Goal: Navigation & Orientation: Find specific page/section

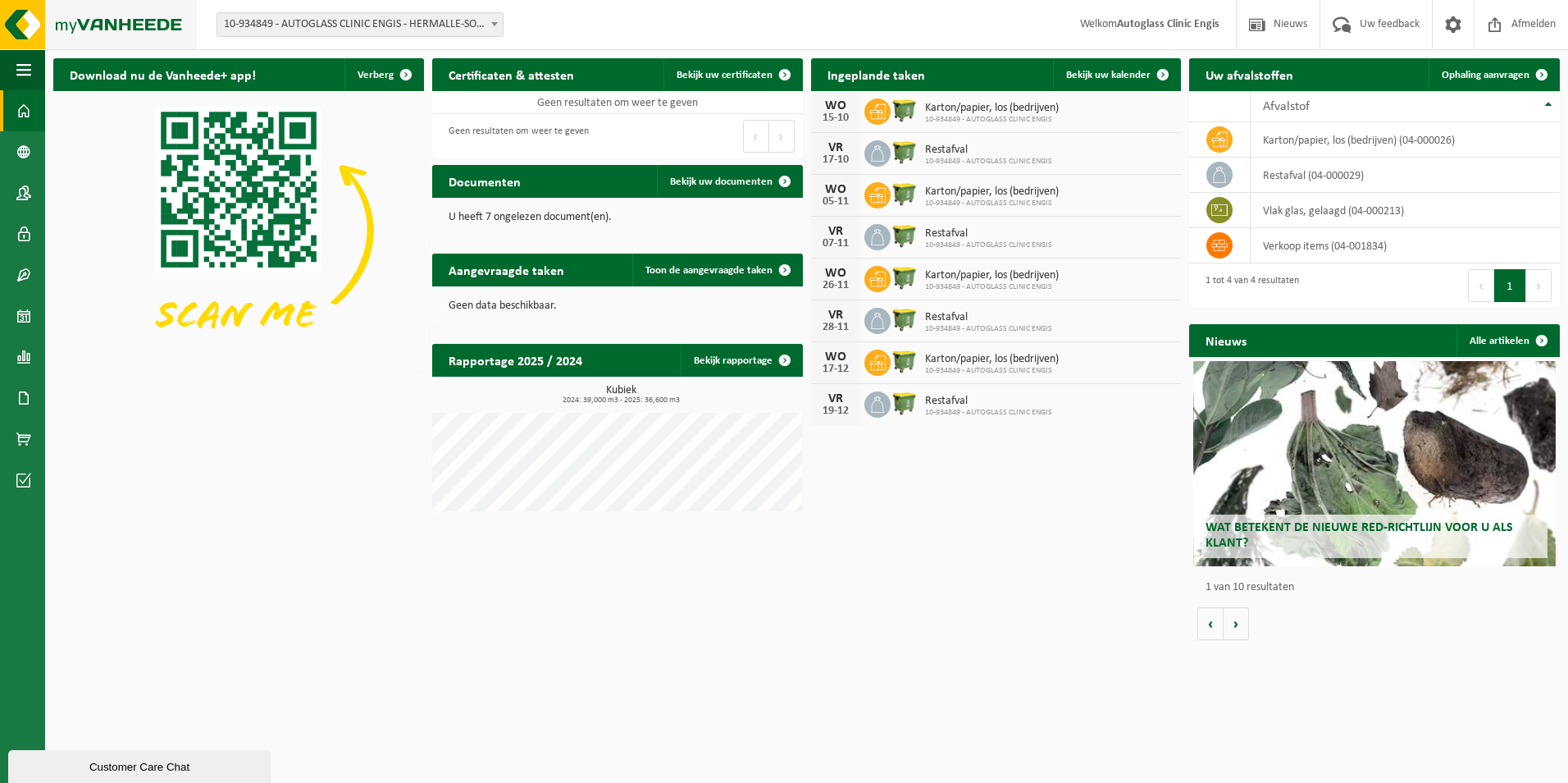
click at [13, 33] on img at bounding box center [98, 25] width 197 height 49
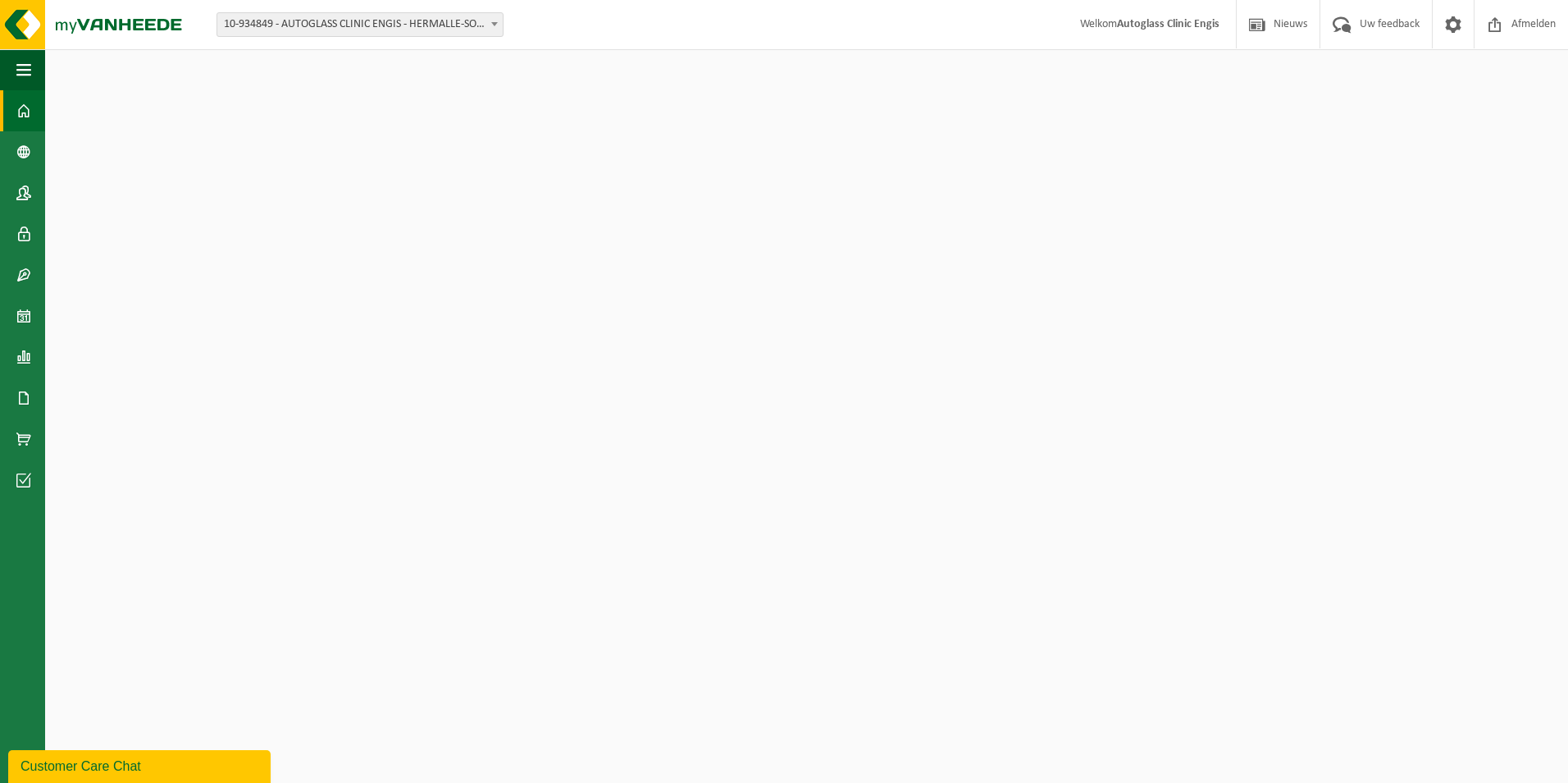
click at [360, 27] on span "10-934849 - AUTOGLASS CLINIC ENGIS - HERMALLE-SOUS-HUY" at bounding box center [360, 25] width 286 height 23
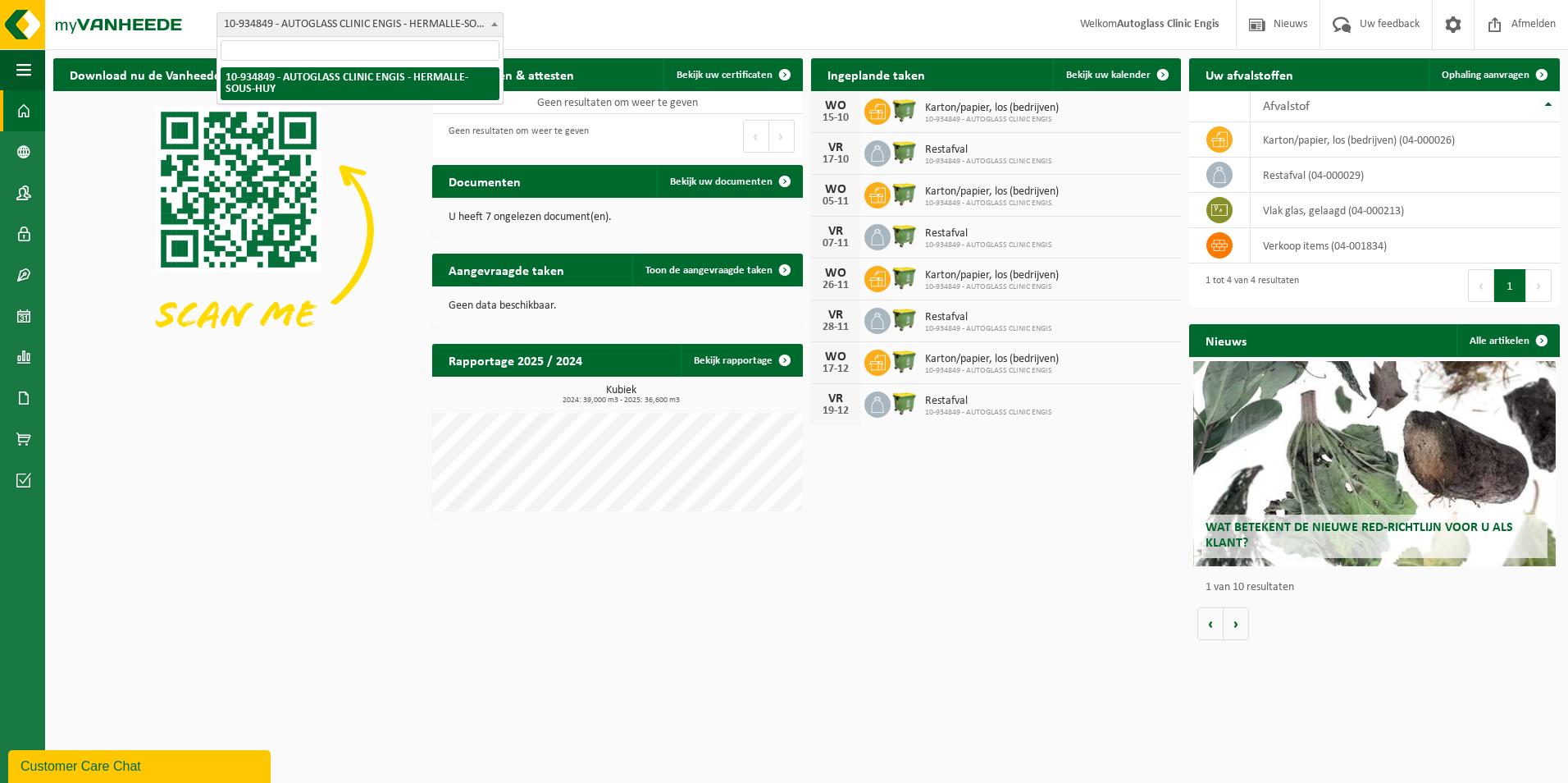
click at [360, 27] on span "10-934849 - AUTOGLASS CLINIC ENGIS - HERMALLE-SOUS-HUY" at bounding box center [360, 25] width 286 height 23
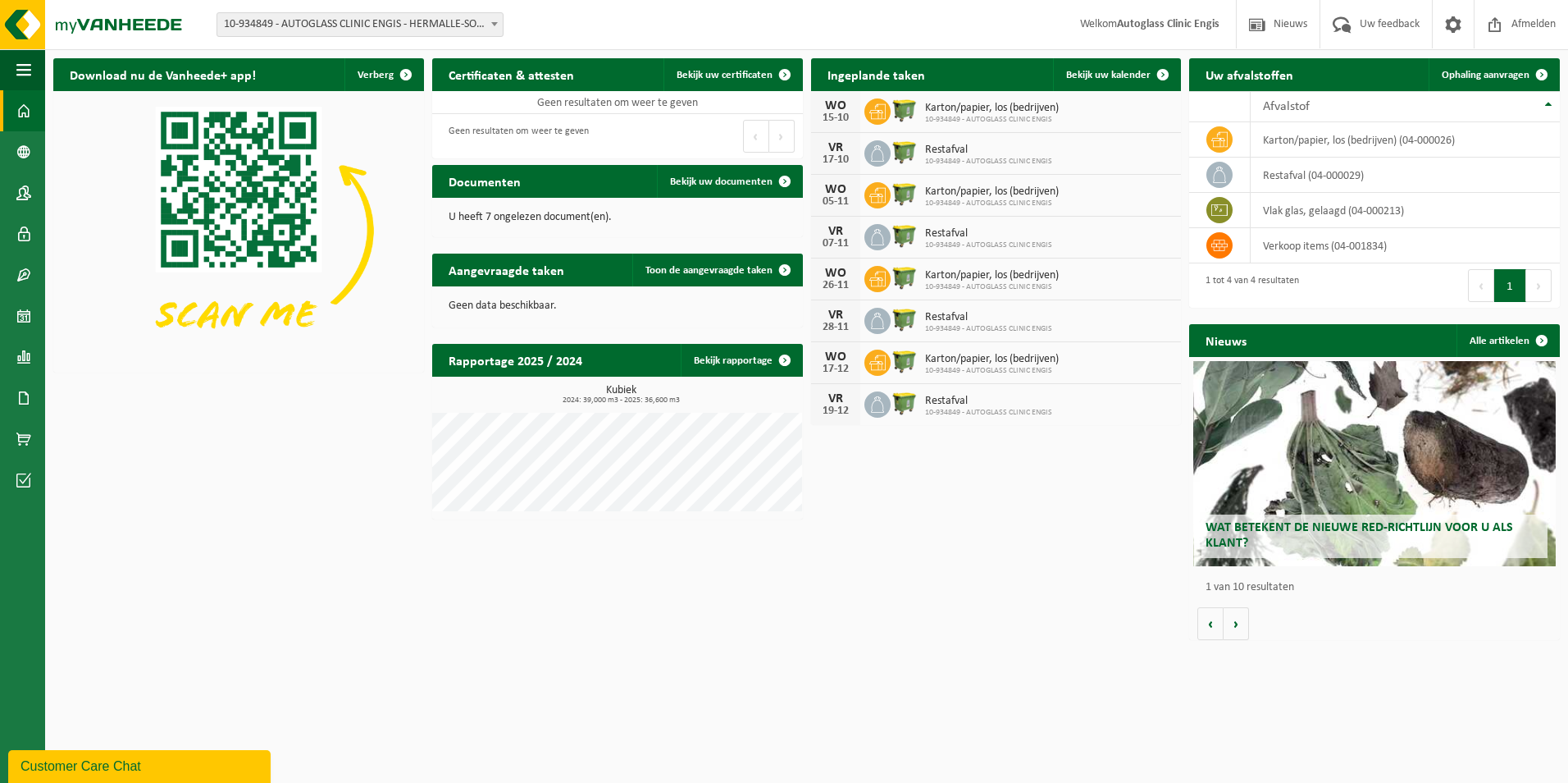
click at [360, 27] on span "10-934849 - AUTOGLASS CLINIC ENGIS - HERMALLE-SOUS-HUY" at bounding box center [360, 25] width 286 height 23
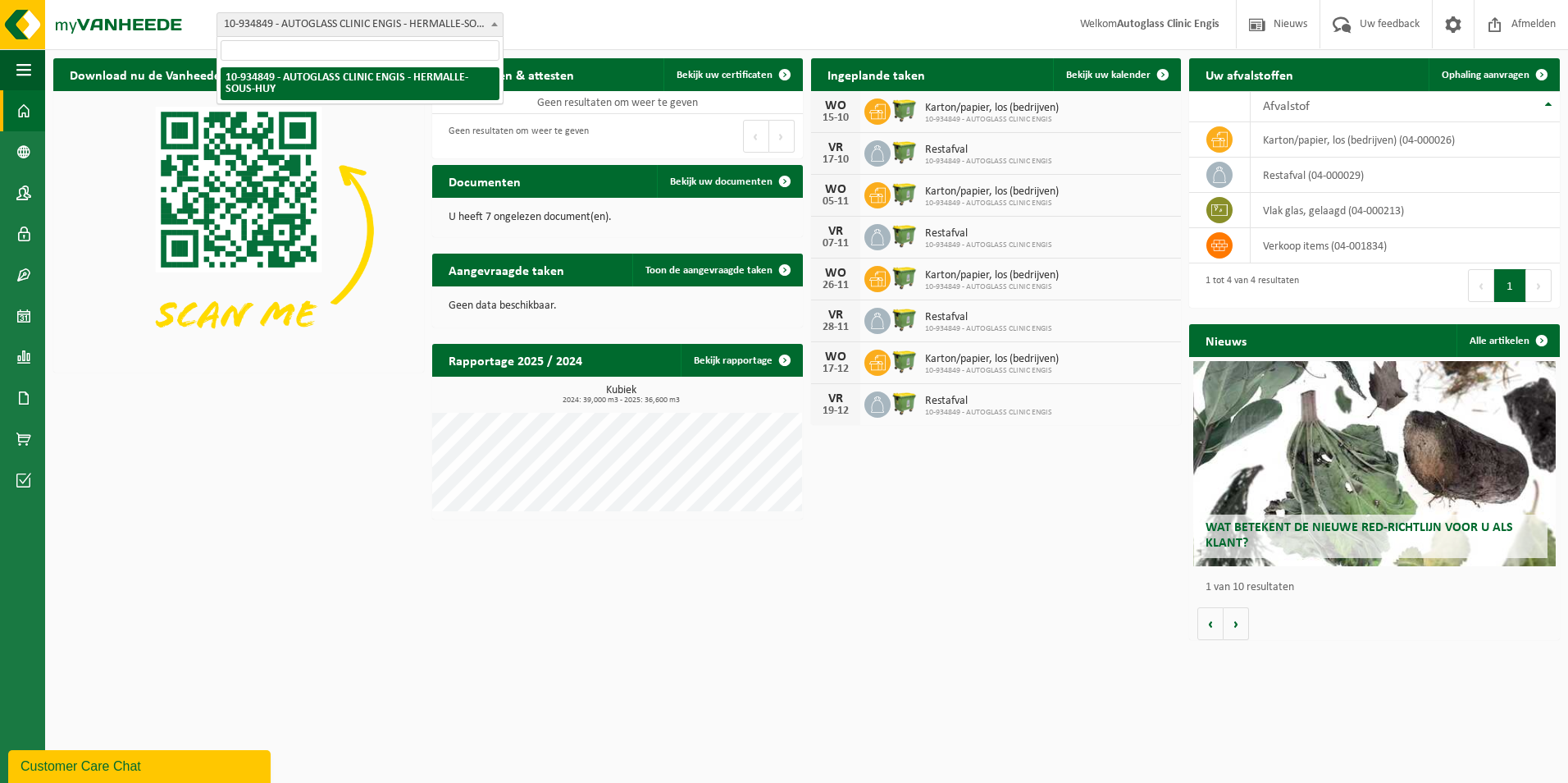
click at [337, 46] on input "search" at bounding box center [359, 51] width 279 height 21
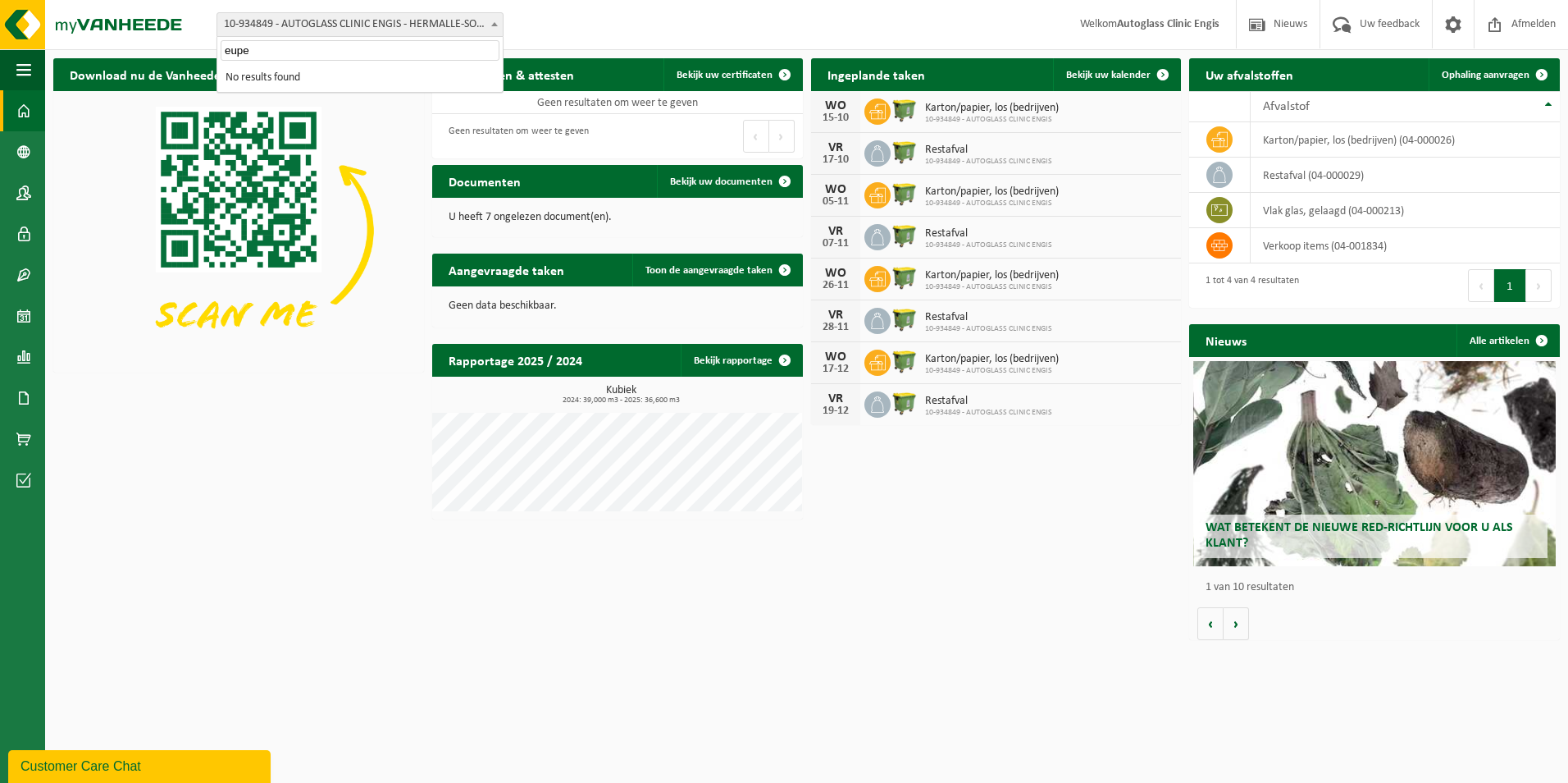
type input "eupen"
click at [14, 111] on link "Dashboard" at bounding box center [23, 110] width 45 height 41
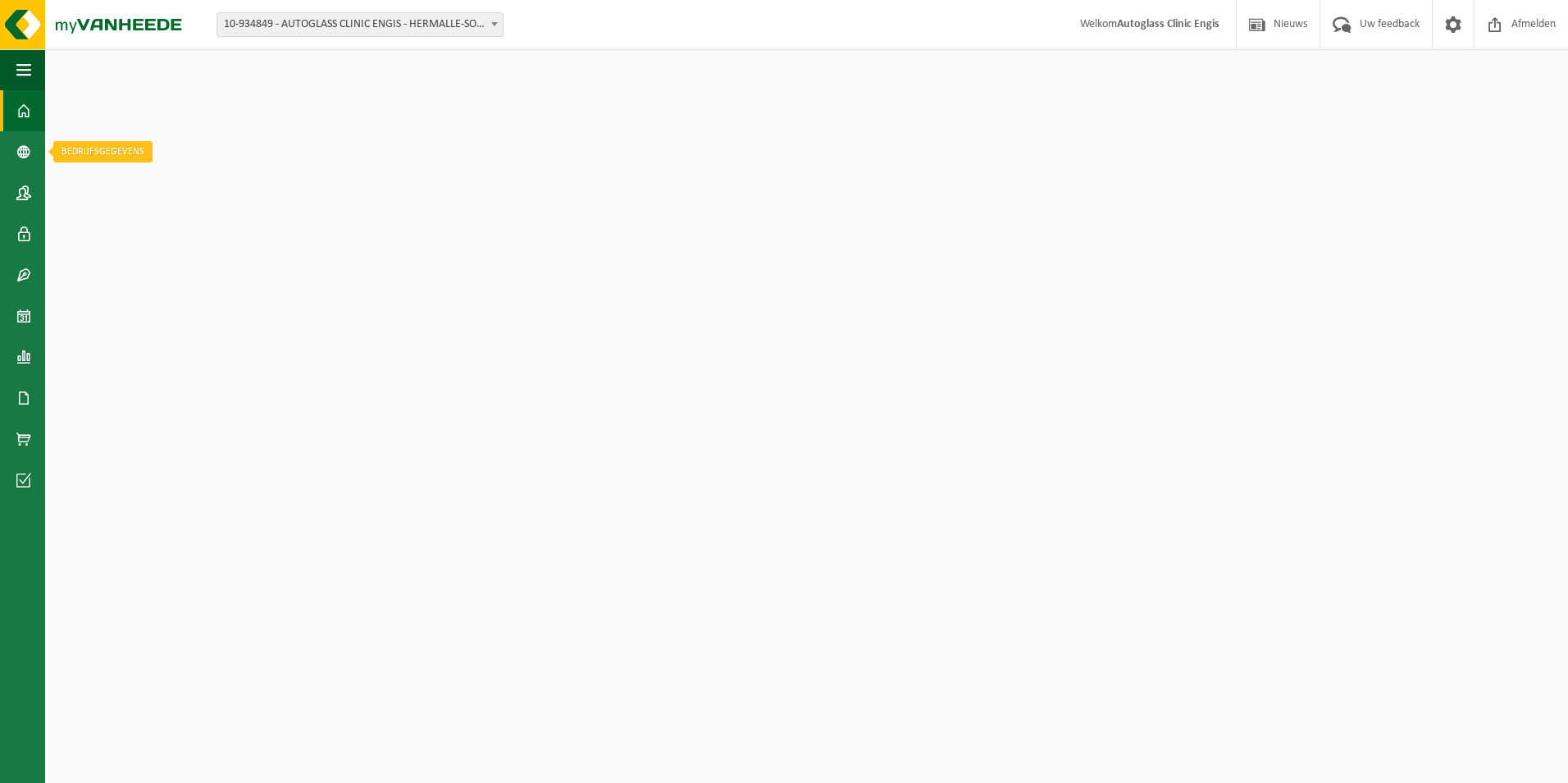
click at [19, 147] on span at bounding box center [24, 151] width 15 height 41
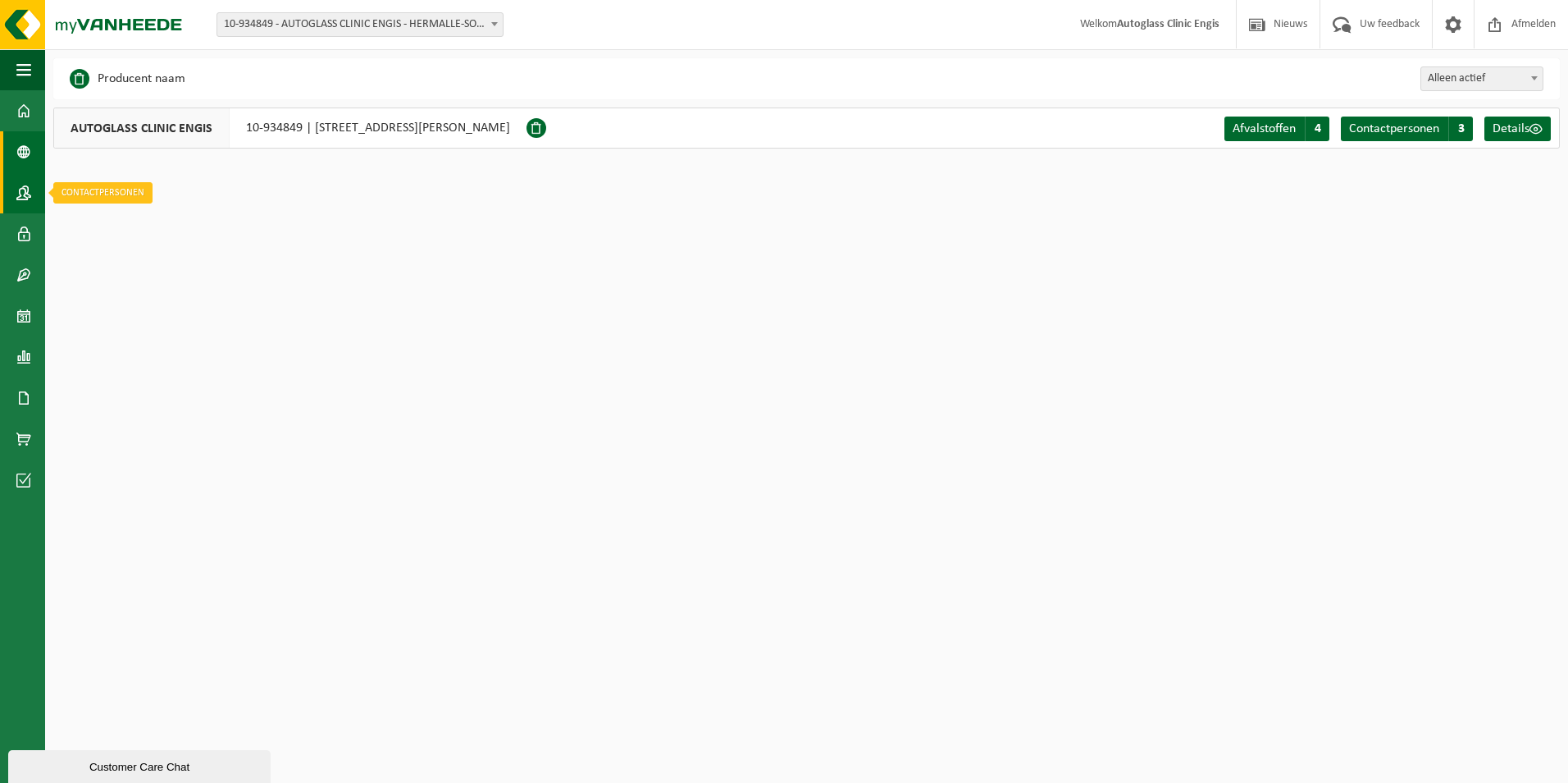
click at [23, 187] on span at bounding box center [24, 192] width 15 height 41
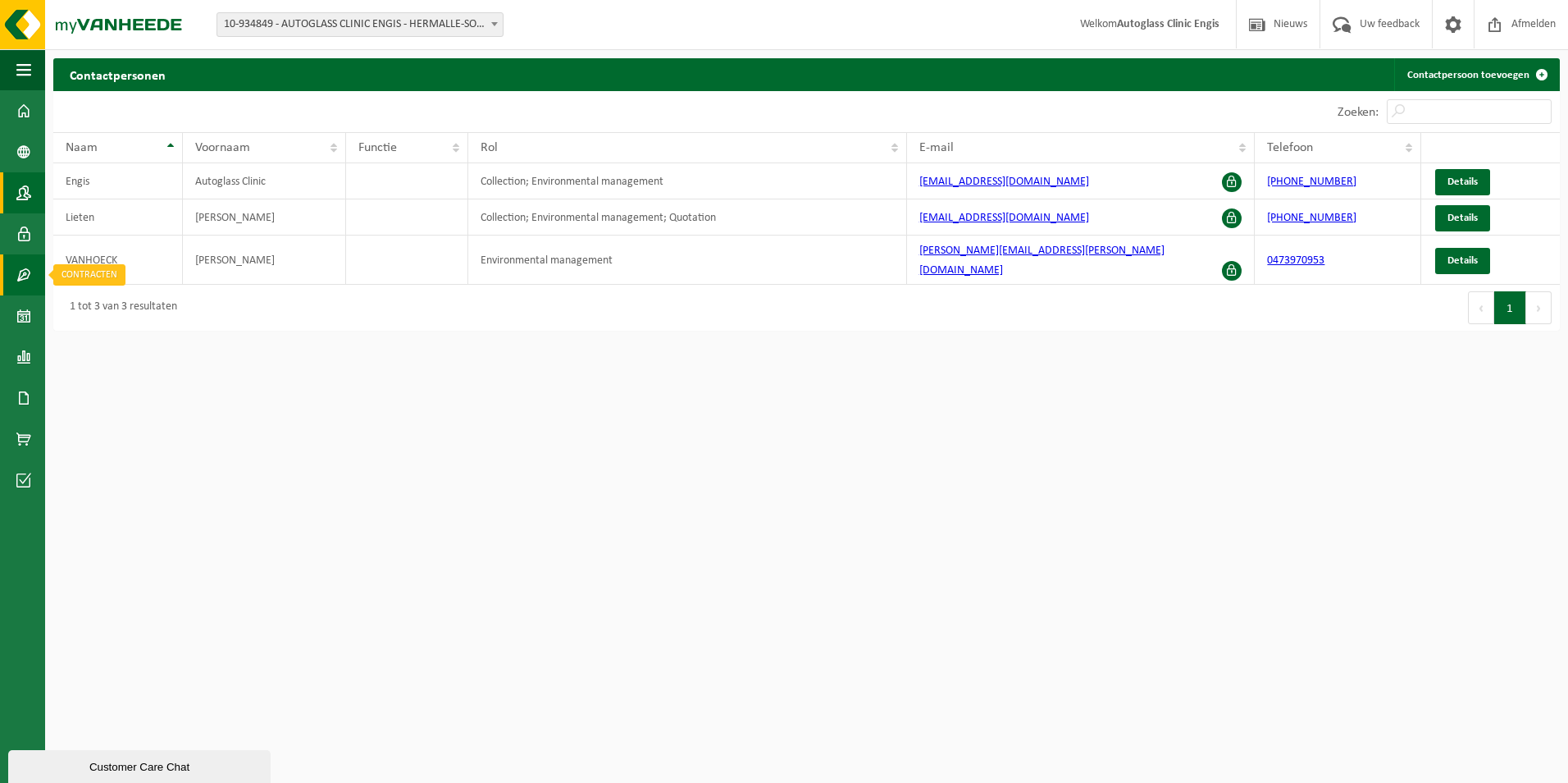
click at [30, 266] on span at bounding box center [24, 274] width 15 height 41
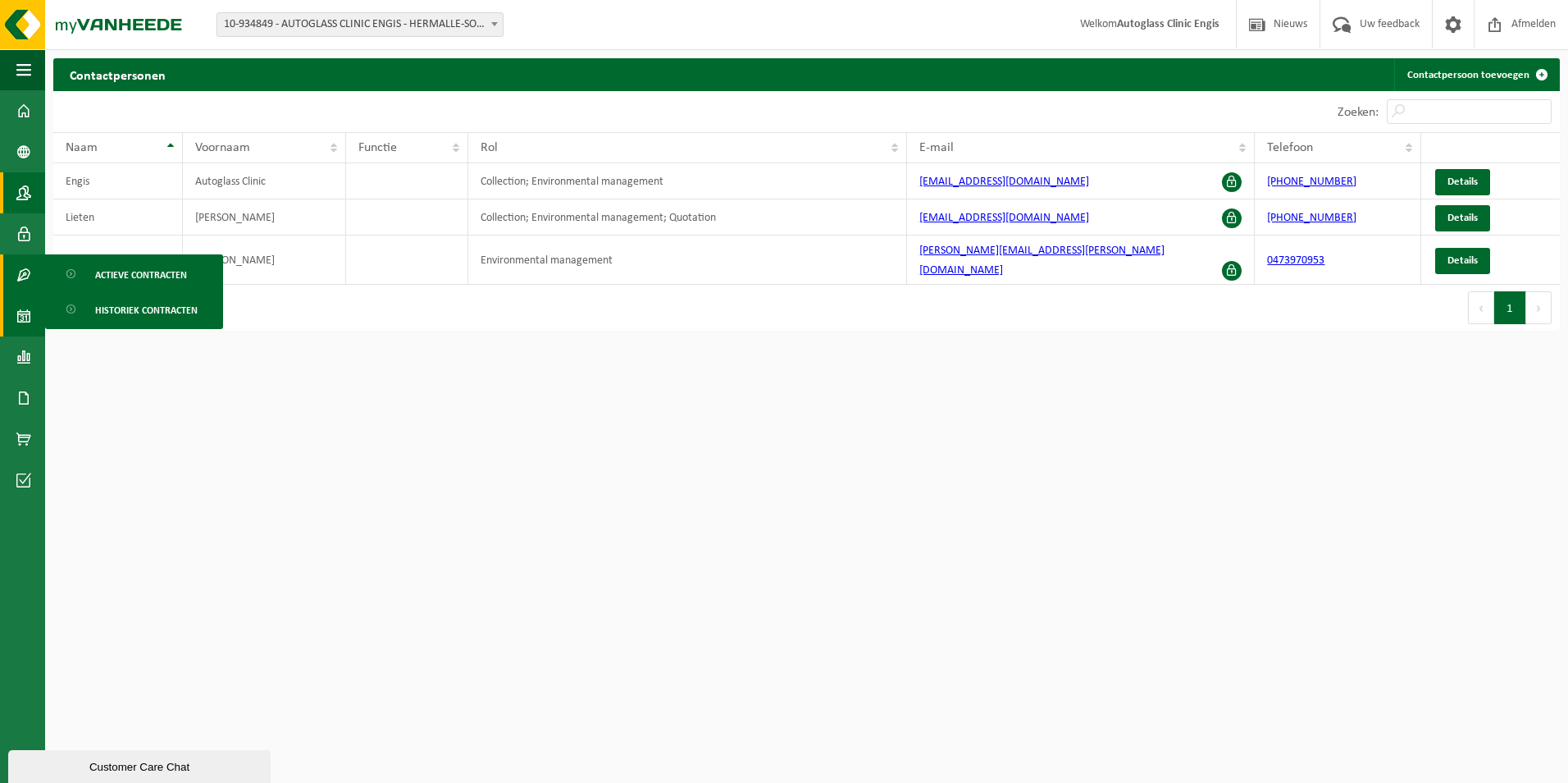
click at [19, 305] on span at bounding box center [24, 315] width 15 height 41
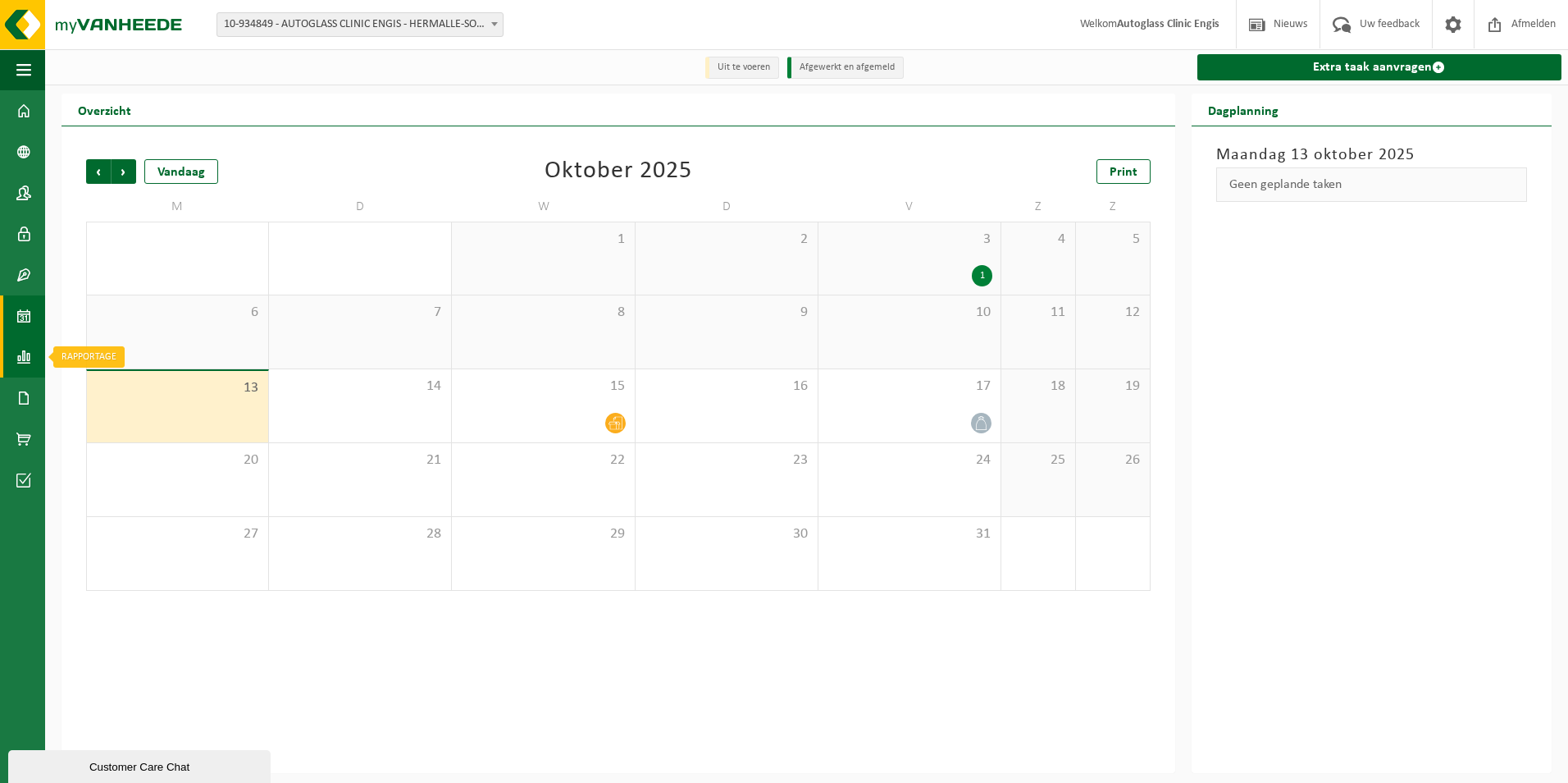
click at [22, 353] on span at bounding box center [24, 357] width 15 height 41
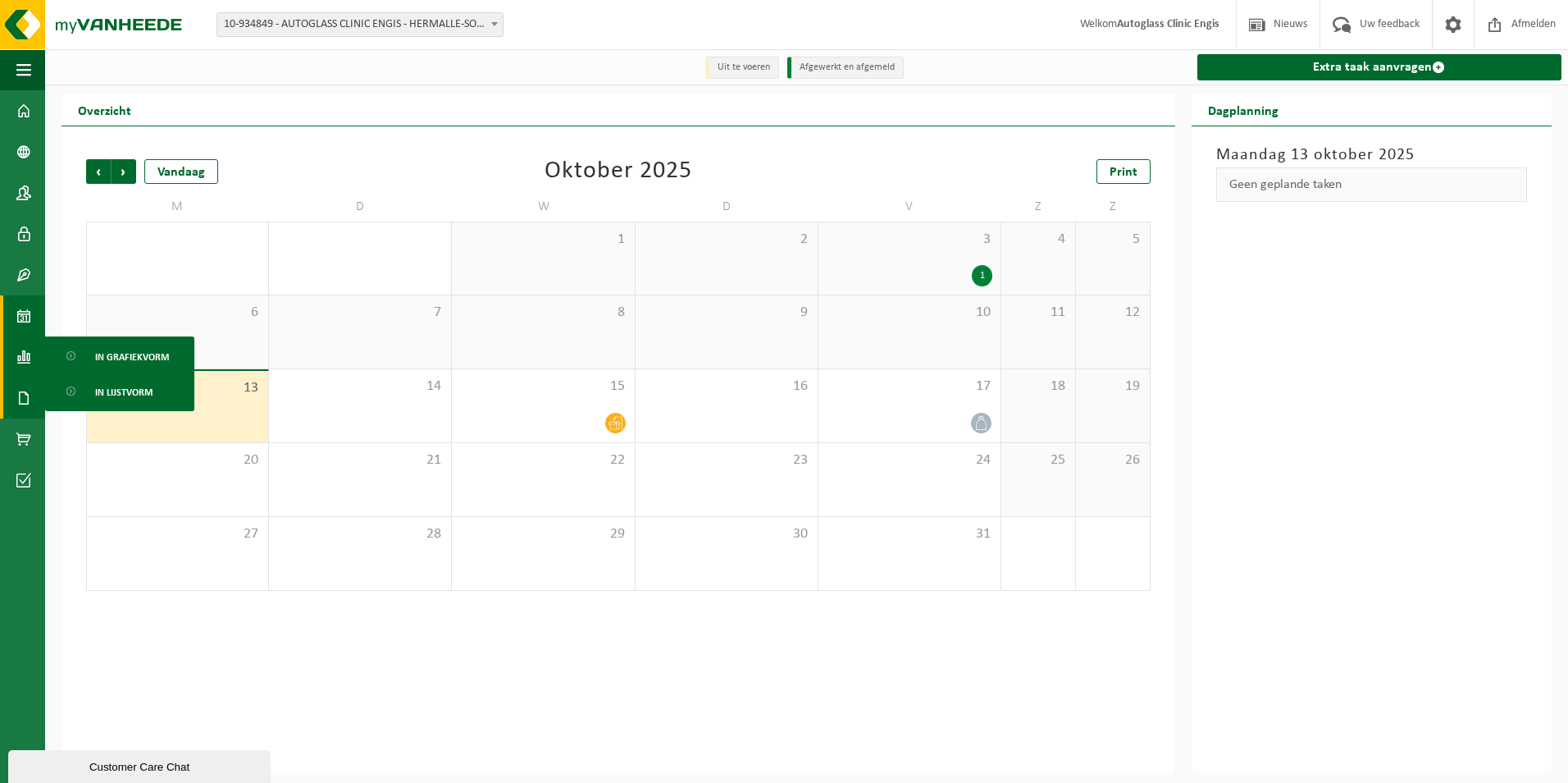
click at [20, 397] on span at bounding box center [24, 397] width 15 height 41
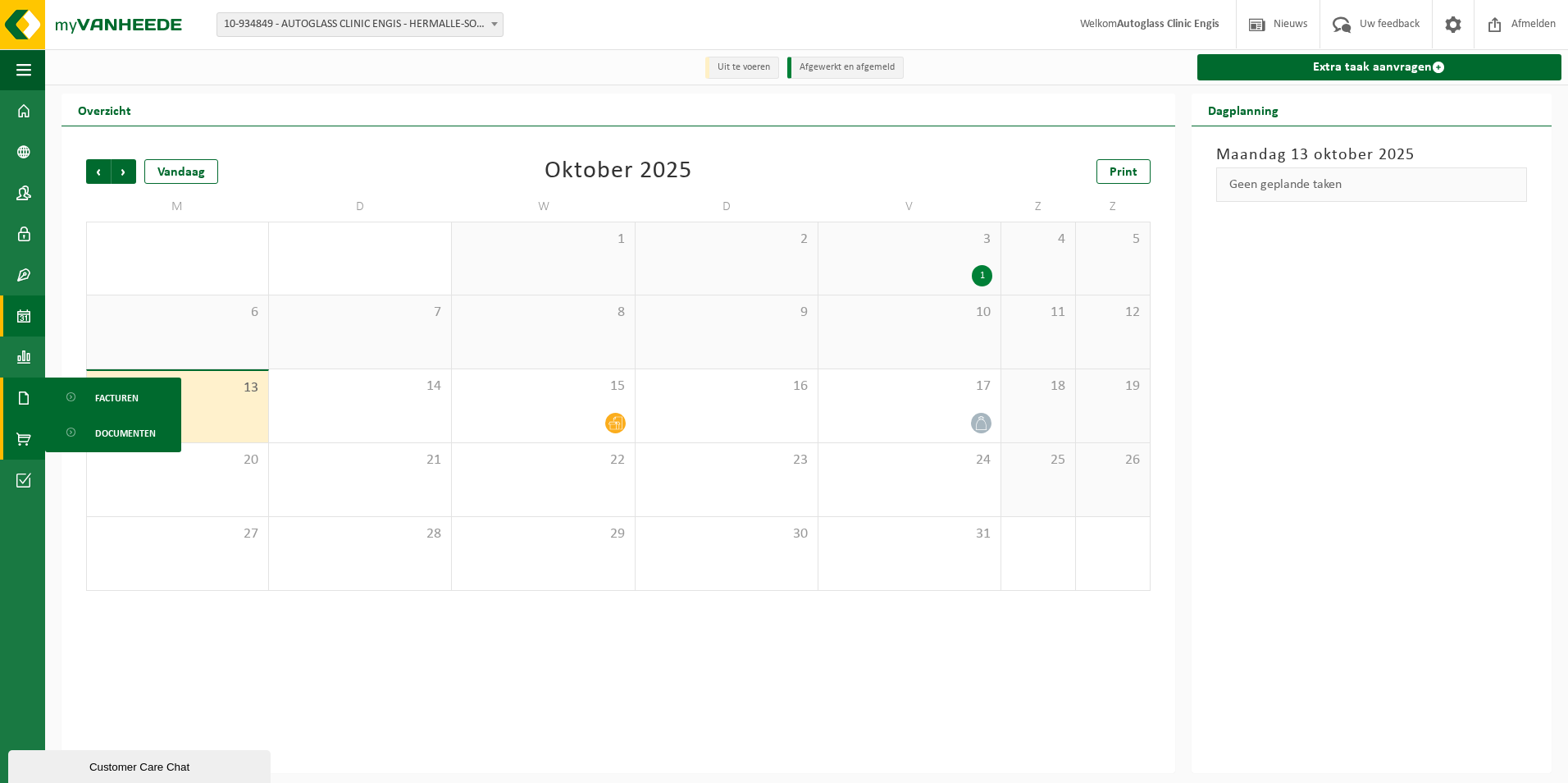
click at [18, 444] on span at bounding box center [24, 438] width 15 height 41
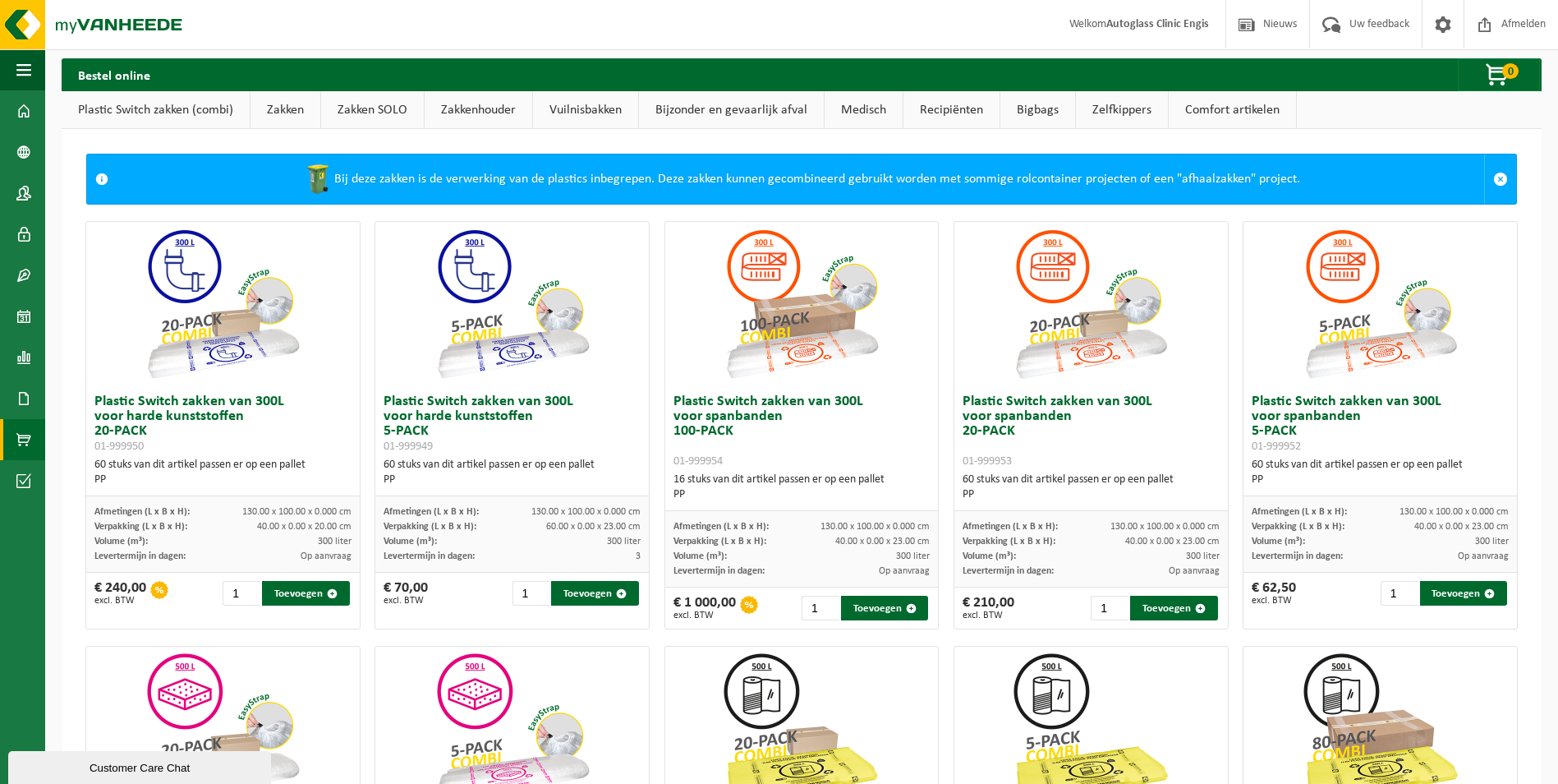
click at [19, 483] on span at bounding box center [24, 480] width 15 height 41
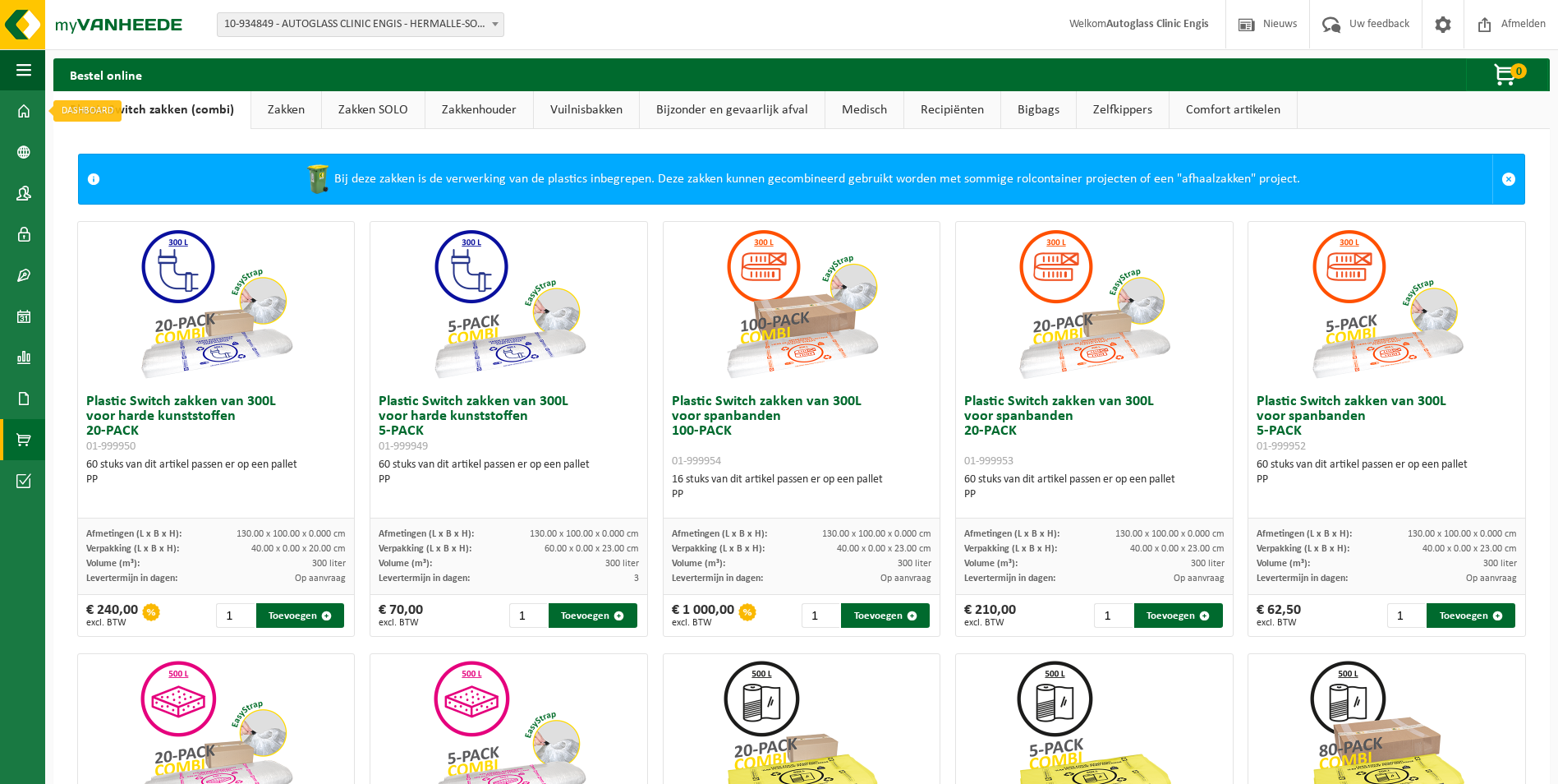
click at [11, 110] on link "Dashboard" at bounding box center [23, 110] width 45 height 41
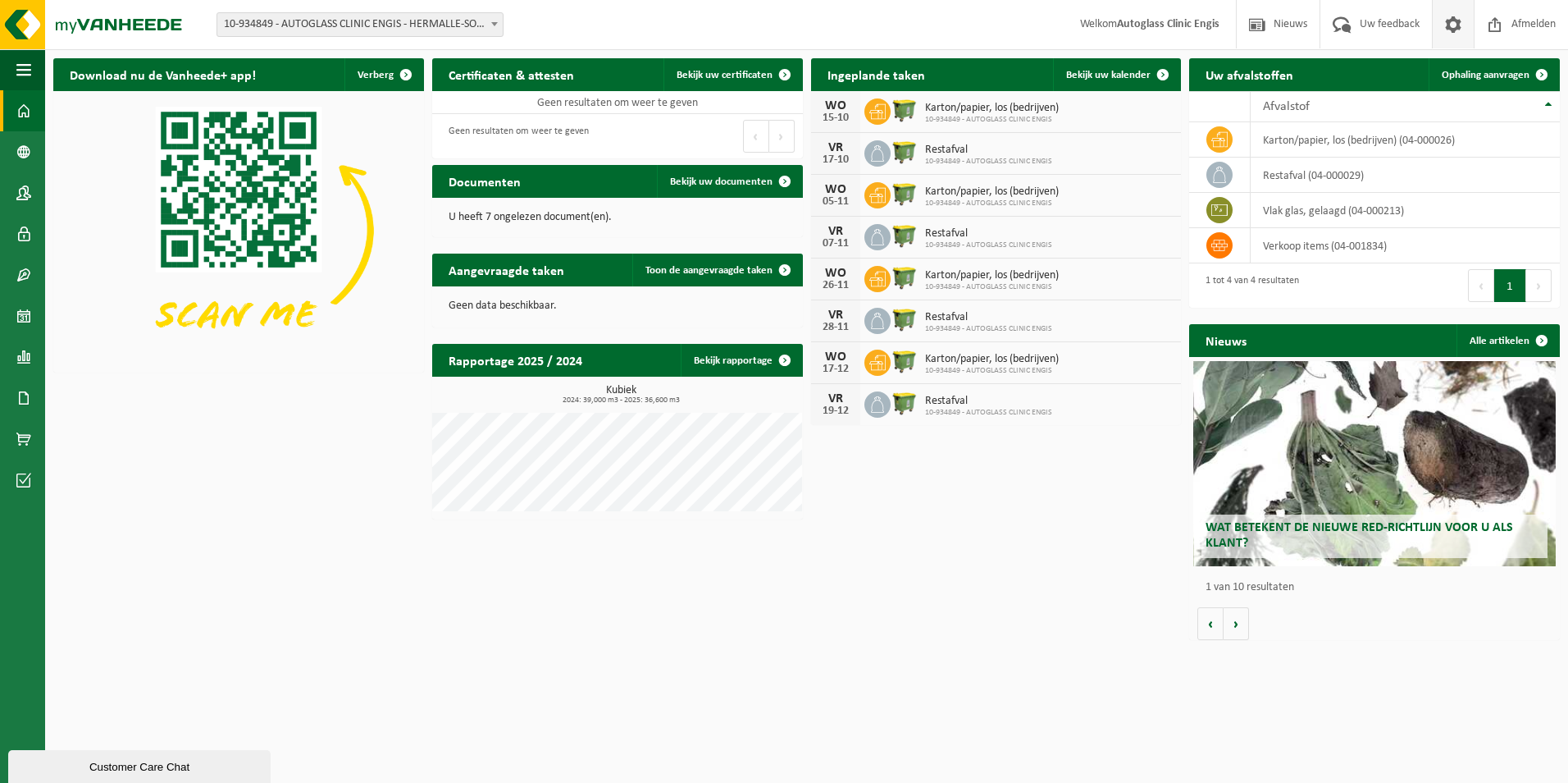
click at [1441, 27] on span at bounding box center [1454, 24] width 25 height 48
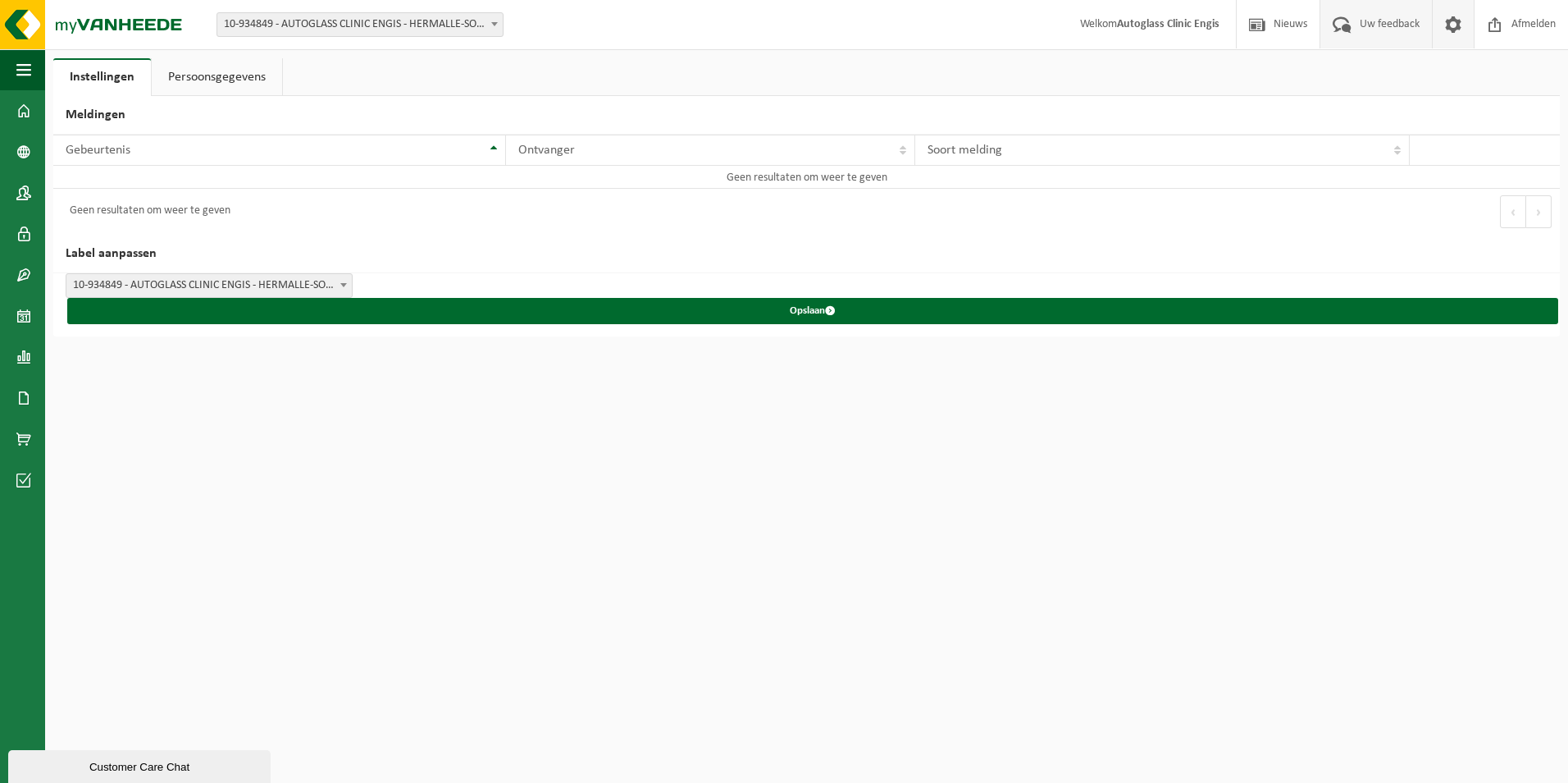
click at [1360, 26] on span "Uw feedback" at bounding box center [1390, 24] width 68 height 48
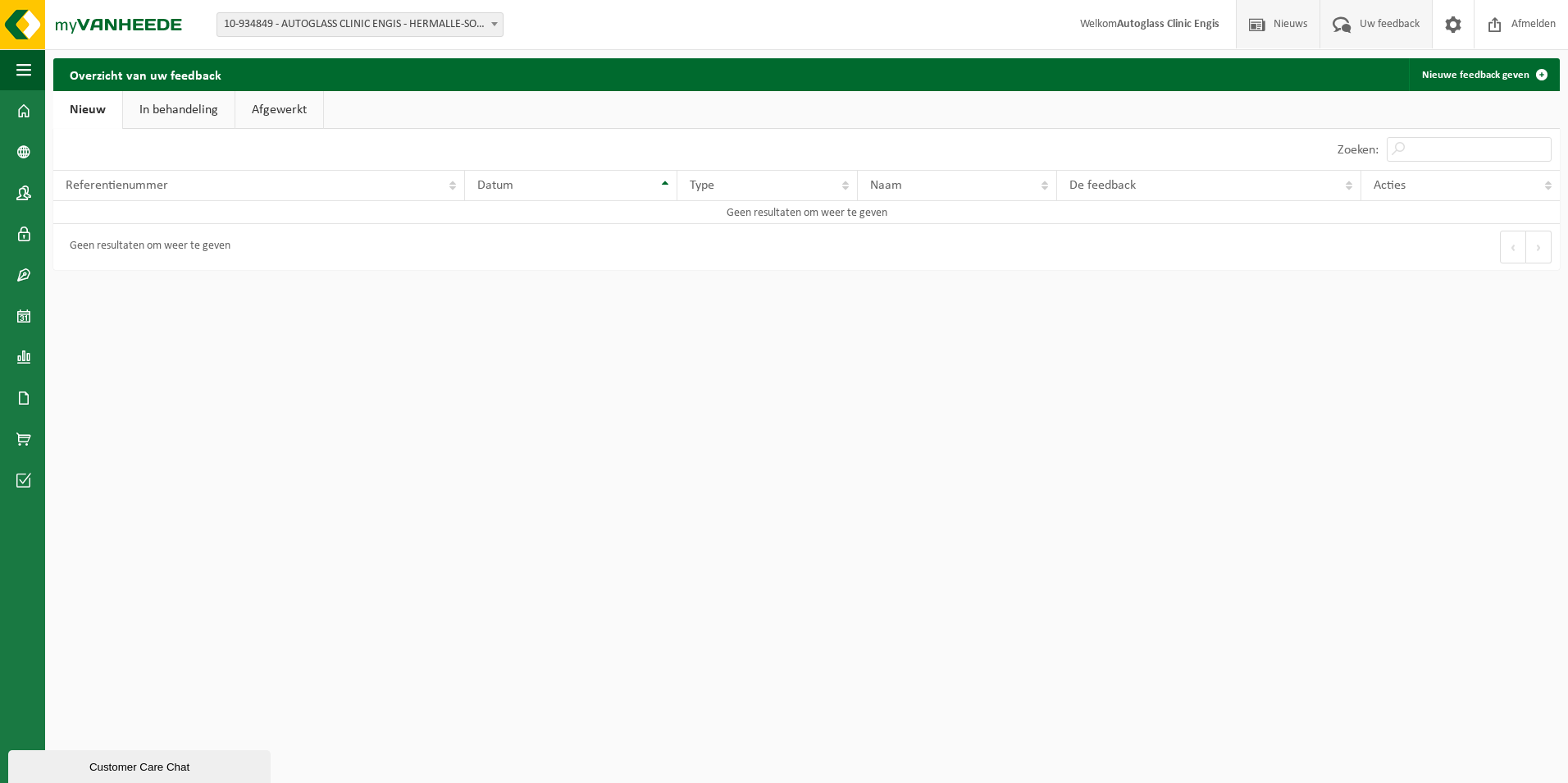
click at [1263, 23] on span at bounding box center [1258, 24] width 25 height 48
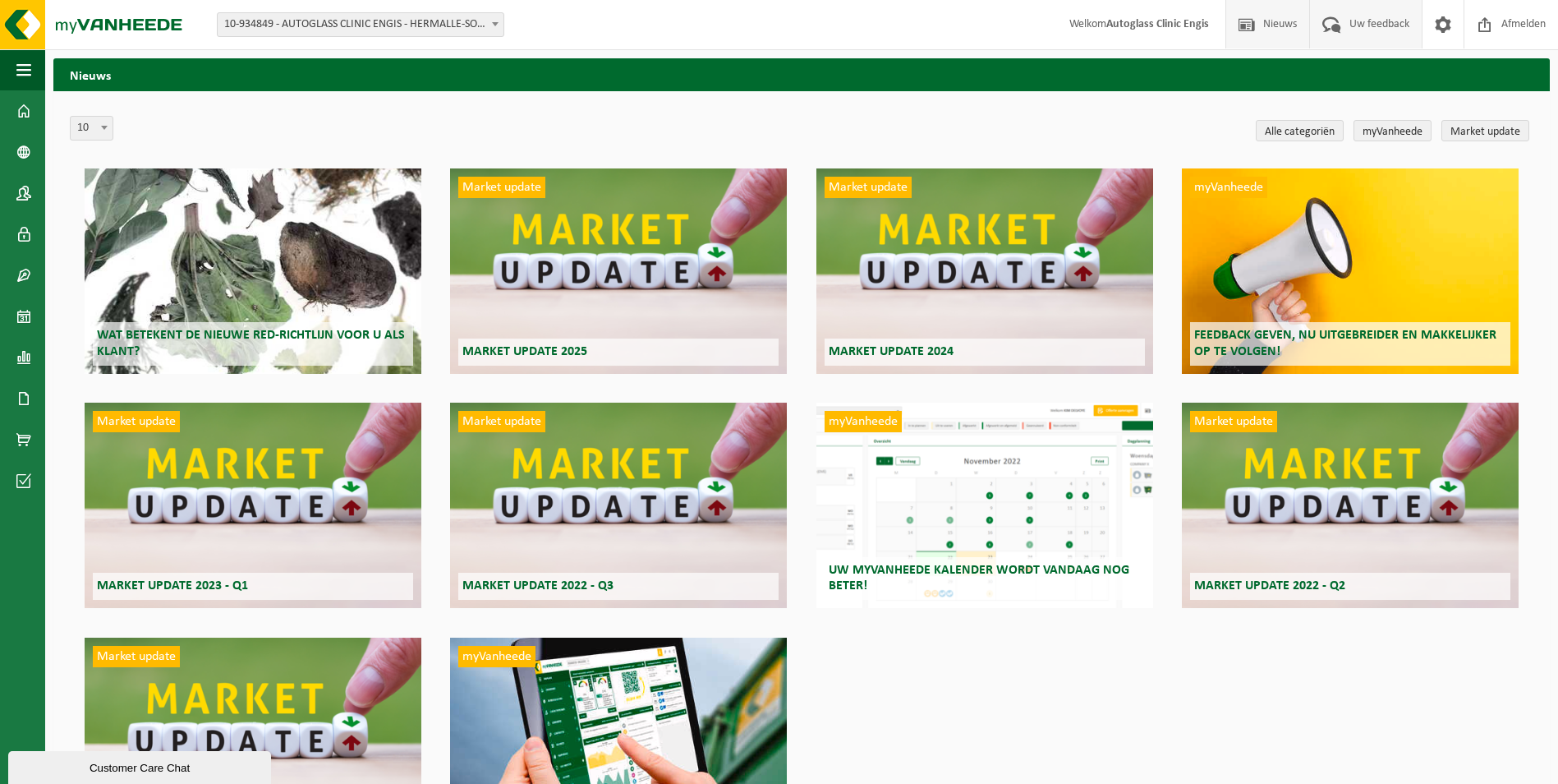
click at [1370, 27] on span "Uw feedback" at bounding box center [1380, 24] width 68 height 48
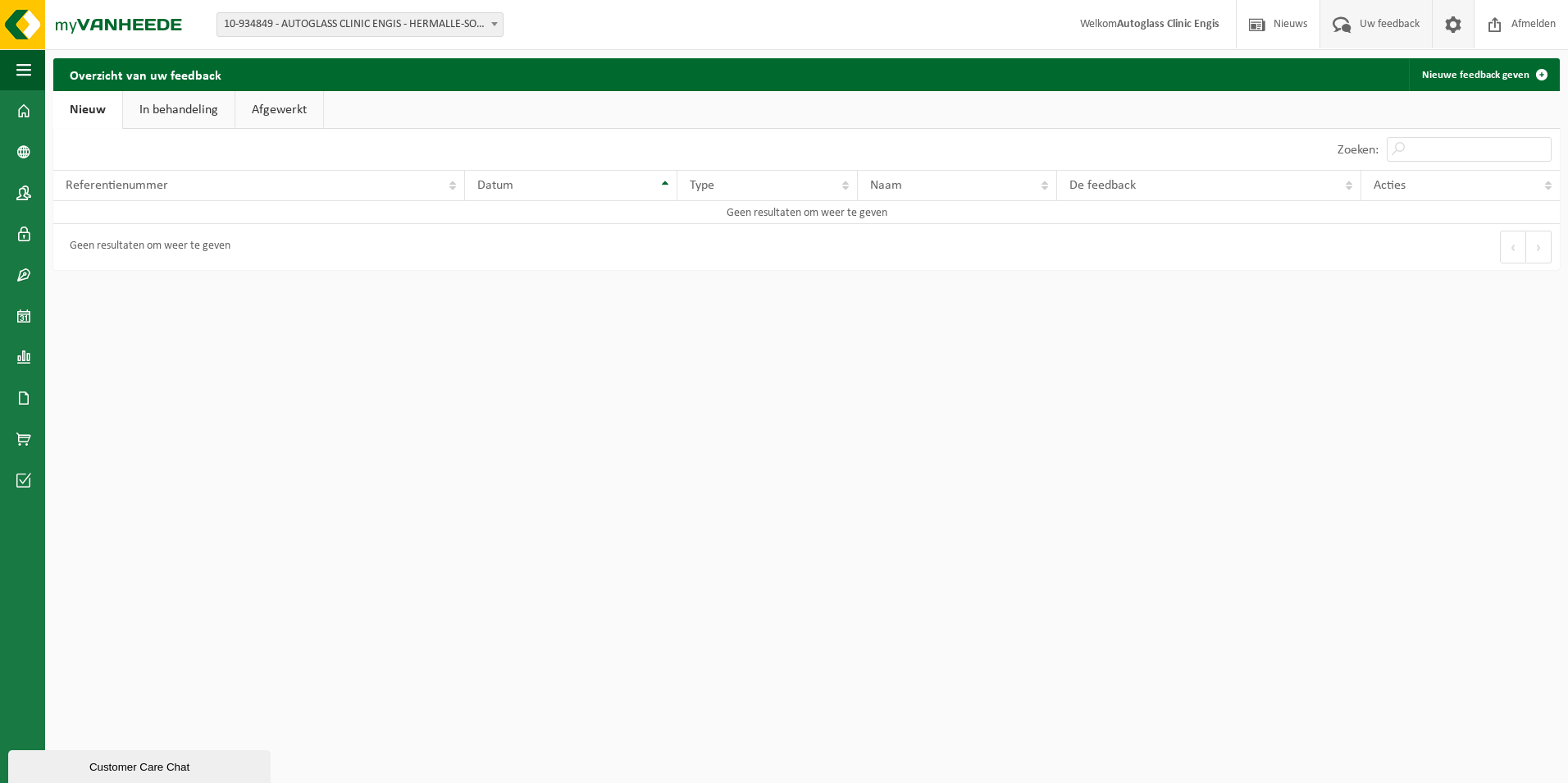
click at [1455, 21] on span at bounding box center [1454, 24] width 25 height 48
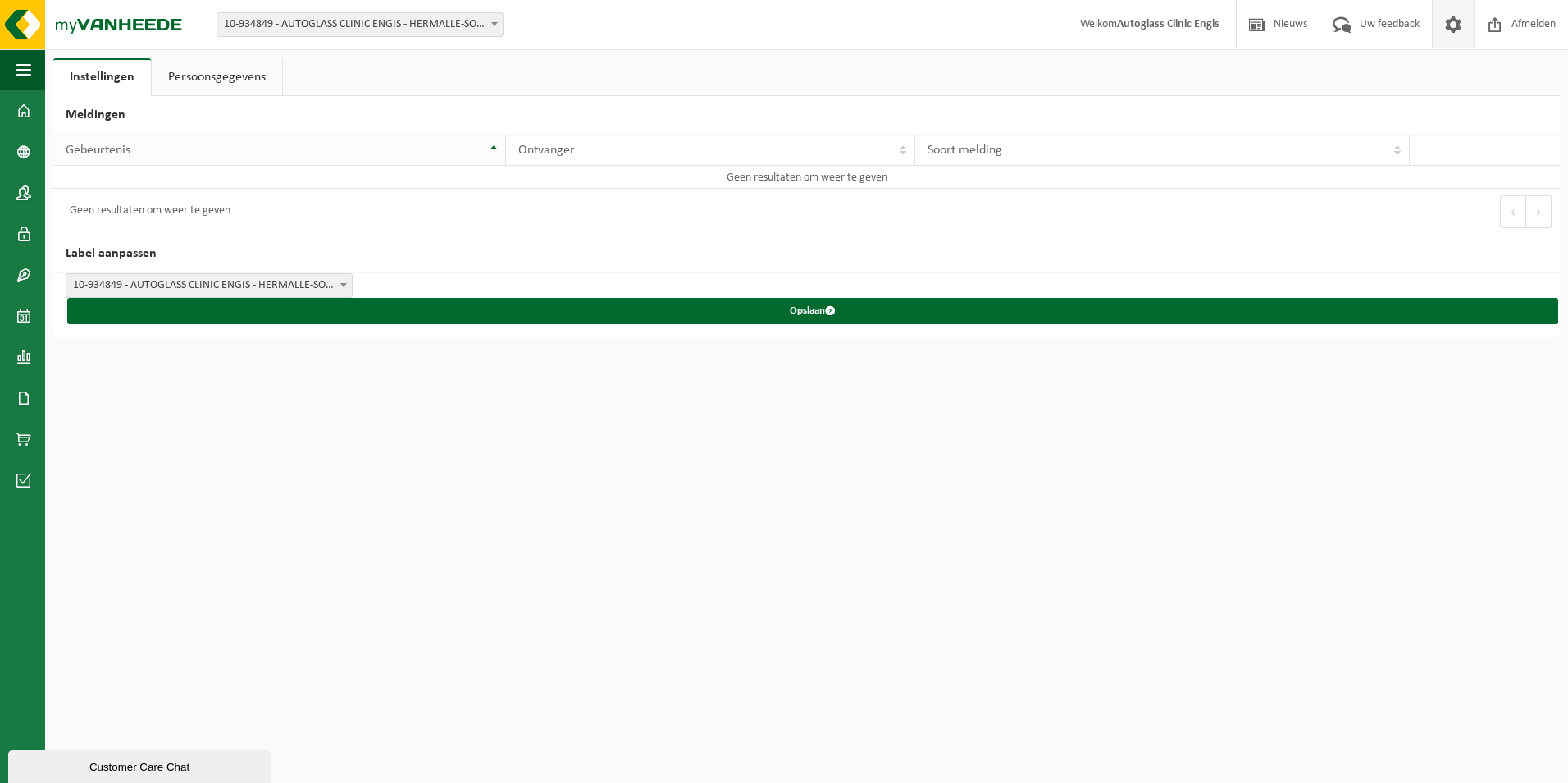
click at [341, 146] on div "Gebeurtenis" at bounding box center [274, 150] width 419 height 13
click at [244, 81] on link "Persoonsgegevens" at bounding box center [217, 78] width 131 height 38
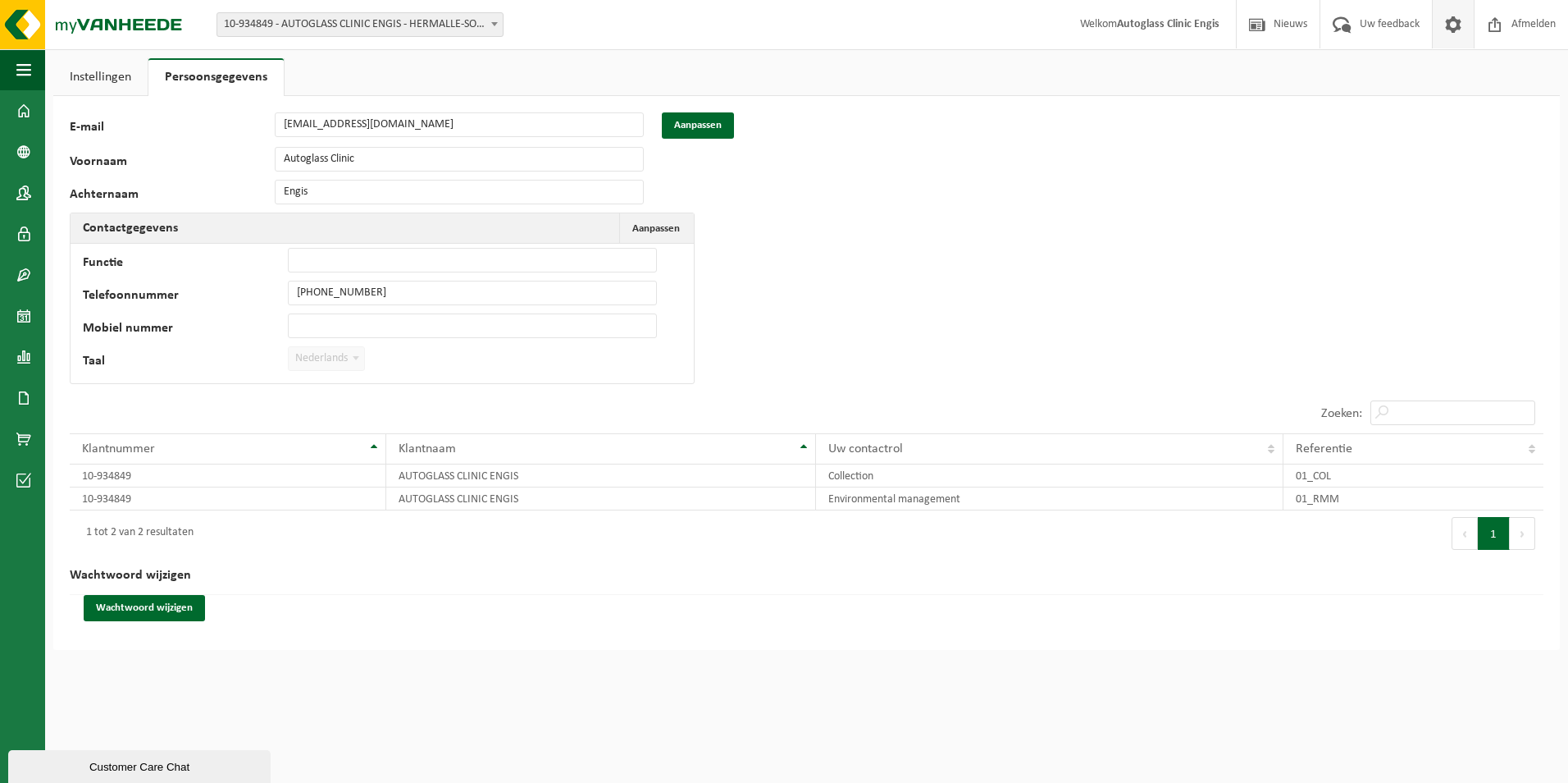
click at [99, 88] on link "Instellingen" at bounding box center [100, 78] width 95 height 38
